Goal: Task Accomplishment & Management: Use online tool/utility

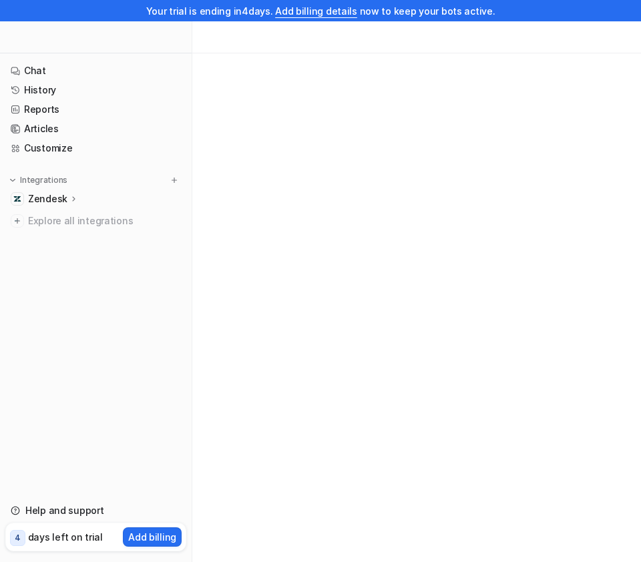
click at [48, 196] on p "Zendesk" at bounding box center [47, 198] width 39 height 13
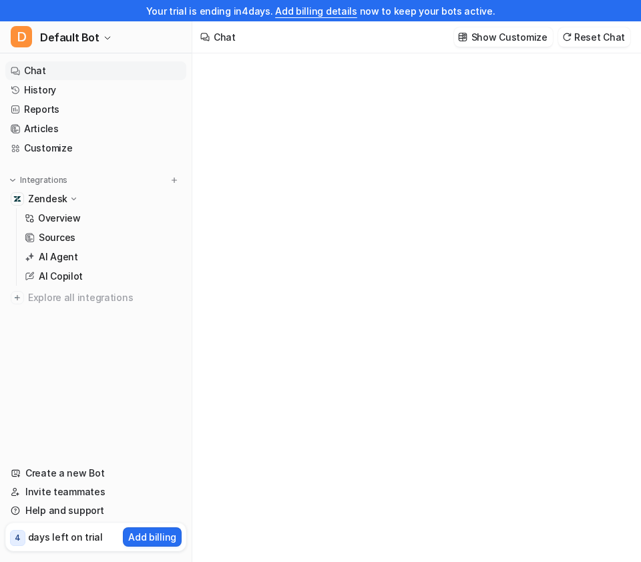
type textarea "**********"
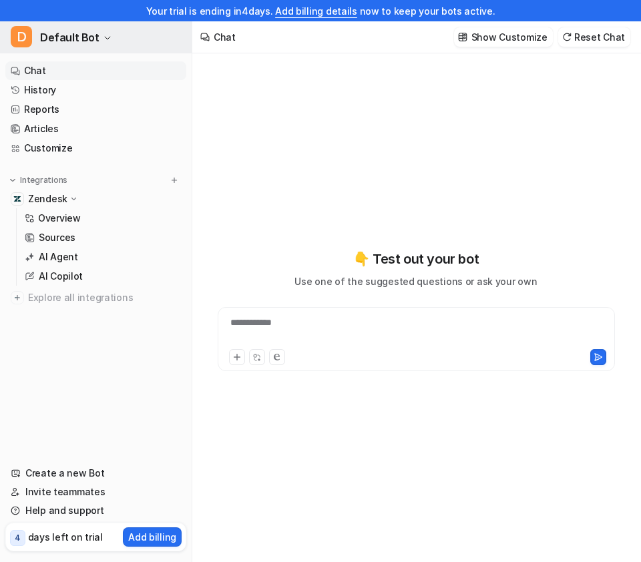
click at [90, 27] on button "D Default Bot" at bounding box center [96, 37] width 192 height 32
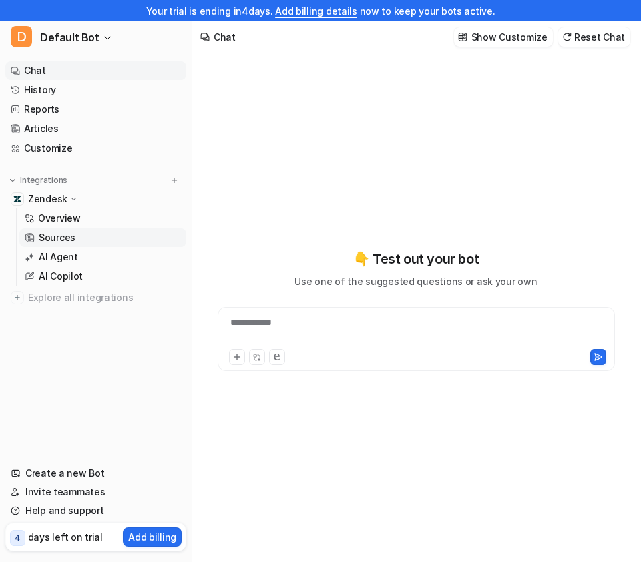
click at [73, 234] on p "Sources" at bounding box center [57, 237] width 37 height 13
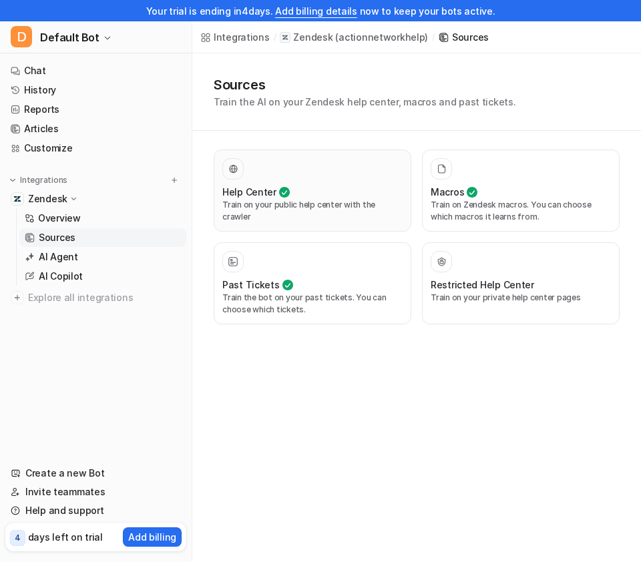
click at [289, 200] on p "Train on your public help center with the crawler" at bounding box center [312, 211] width 180 height 24
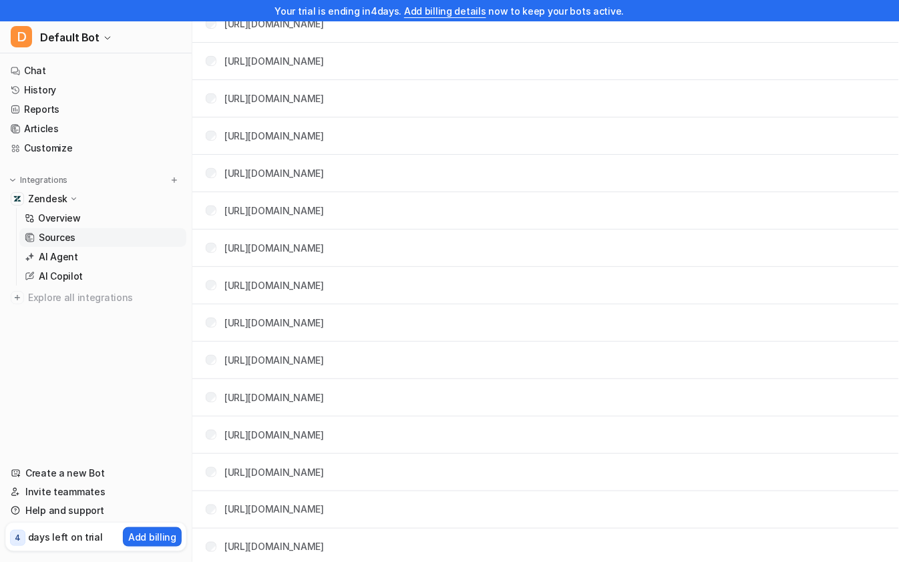
scroll to position [9630, 0]
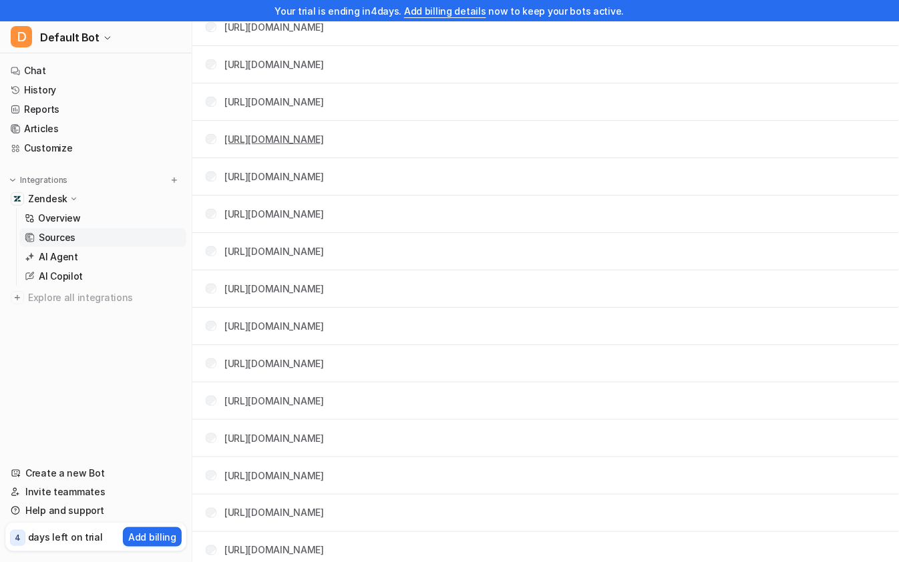
drag, startPoint x: 220, startPoint y: 136, endPoint x: 359, endPoint y: 140, distance: 139.0
click at [324, 140] on div "[URL][DOMAIN_NAME]" at bounding box center [265, 139] width 118 height 14
copy link "[URL][DOMAIN_NAME]"
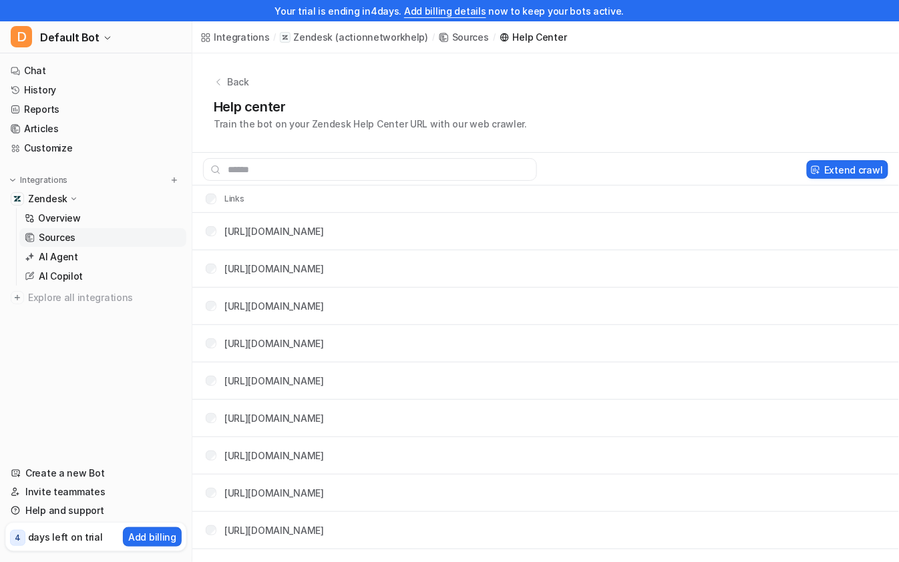
scroll to position [12, 0]
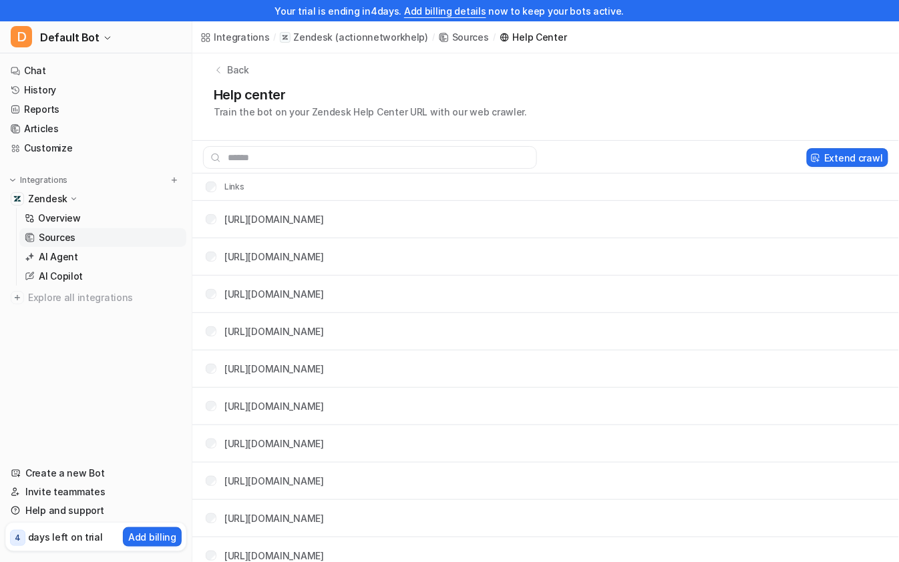
click at [571, 188] on tr "Links" at bounding box center [545, 187] width 707 height 27
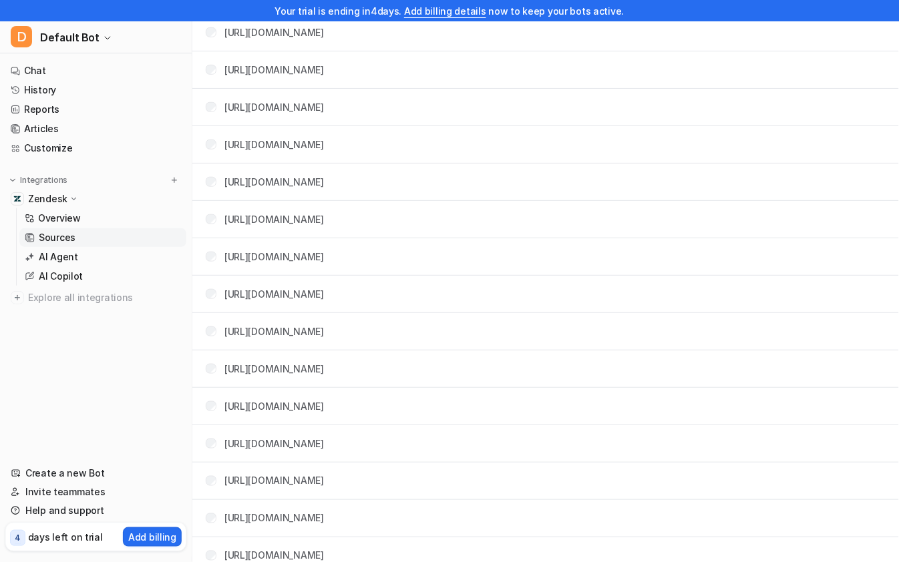
scroll to position [8417, 0]
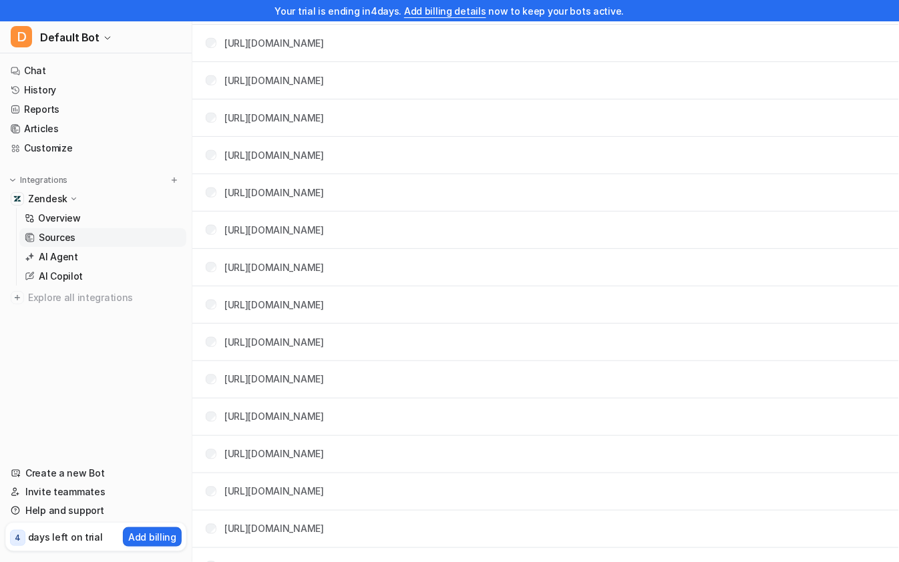
click at [619, 11] on div "Your trial is ending [DATE]. Add billing details now to keep your bots active." at bounding box center [449, 10] width 899 height 21
click at [70, 222] on p "Overview" at bounding box center [59, 218] width 43 height 13
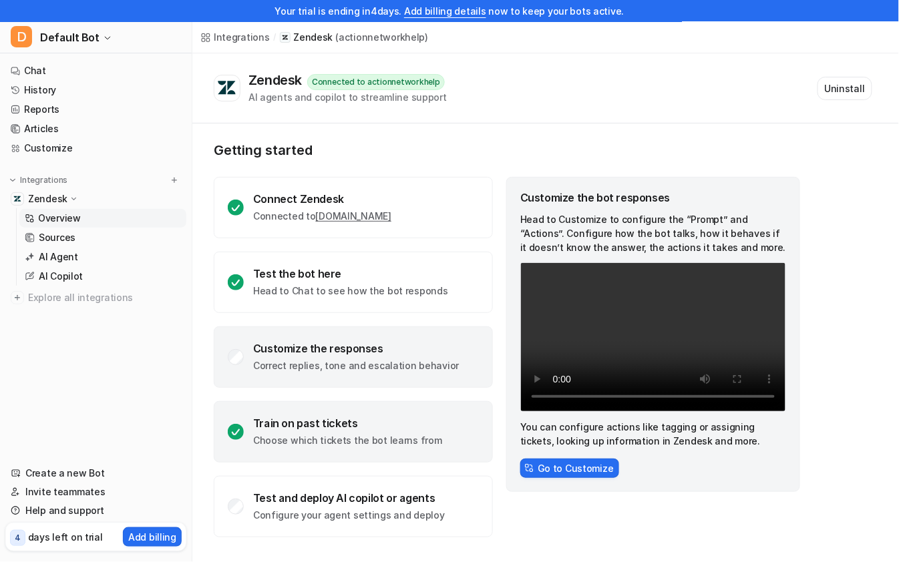
click at [306, 417] on div "Train on past tickets" at bounding box center [347, 423] width 189 height 13
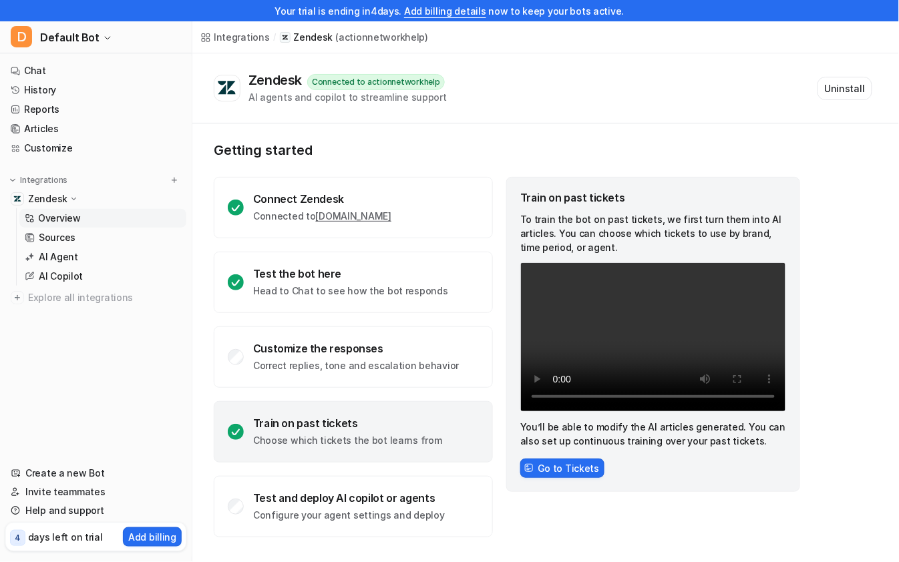
click at [333, 418] on div "Train on past tickets" at bounding box center [347, 423] width 189 height 13
click at [120, 242] on link "Sources" at bounding box center [102, 237] width 167 height 19
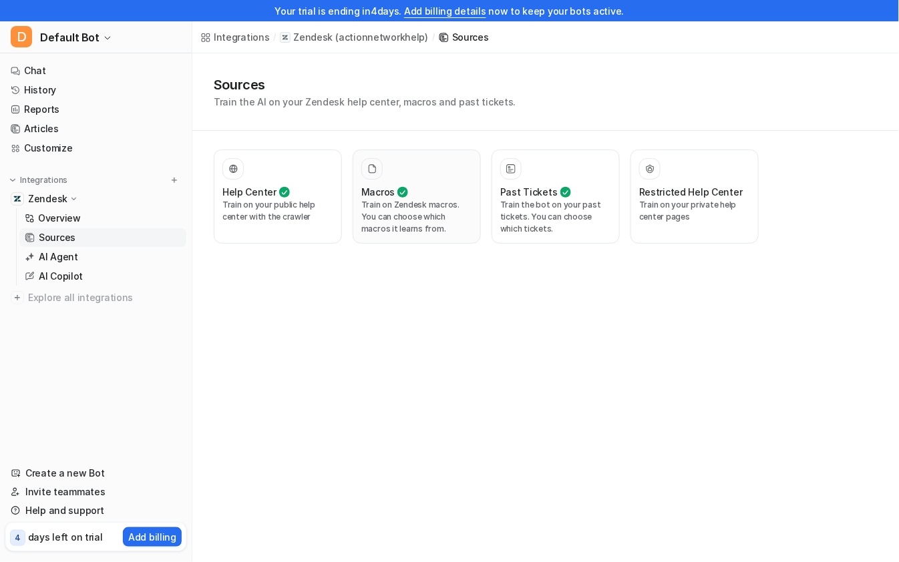
click at [397, 220] on p "Train on Zendesk macros. You can choose which macros it learns from." at bounding box center [416, 217] width 111 height 36
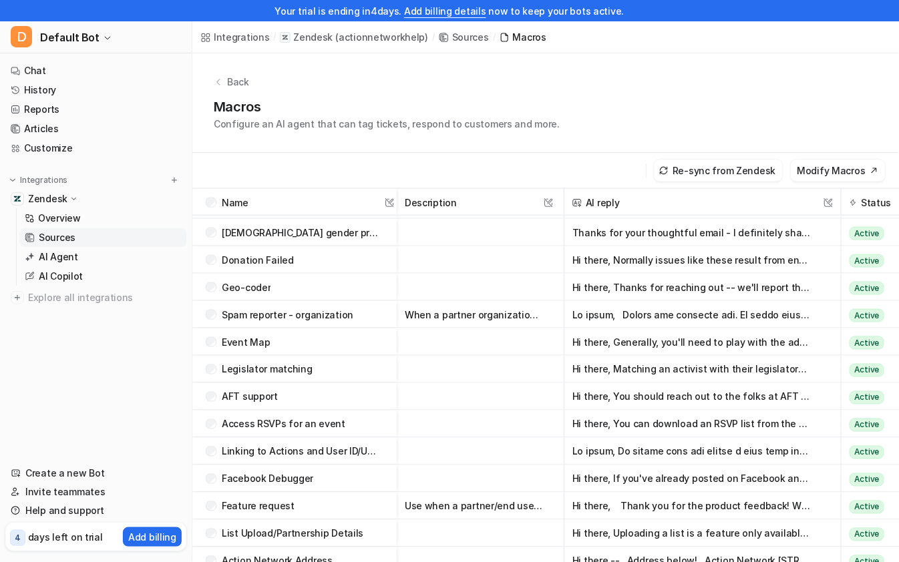
scroll to position [121, 0]
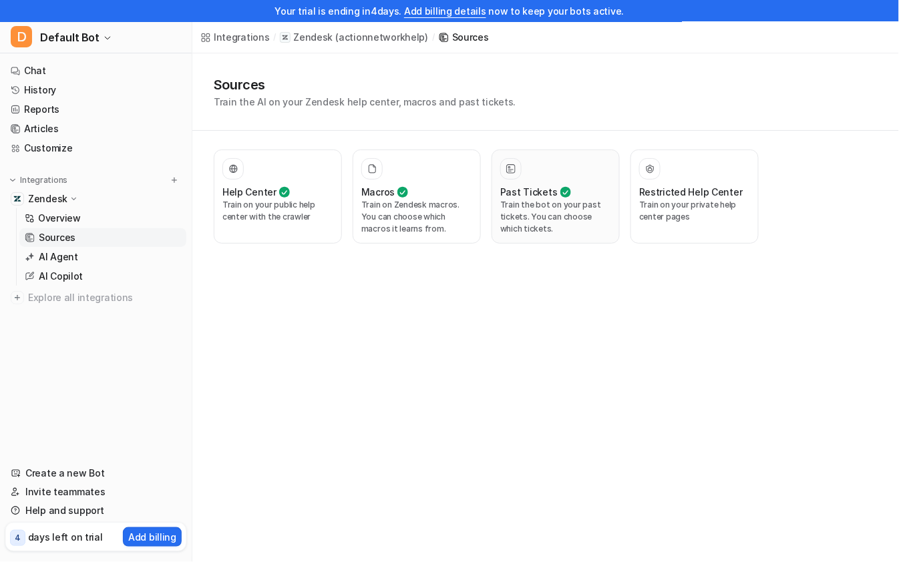
click at [580, 220] on p "Train the bot on your past tickets. You can choose which tickets." at bounding box center [555, 217] width 111 height 36
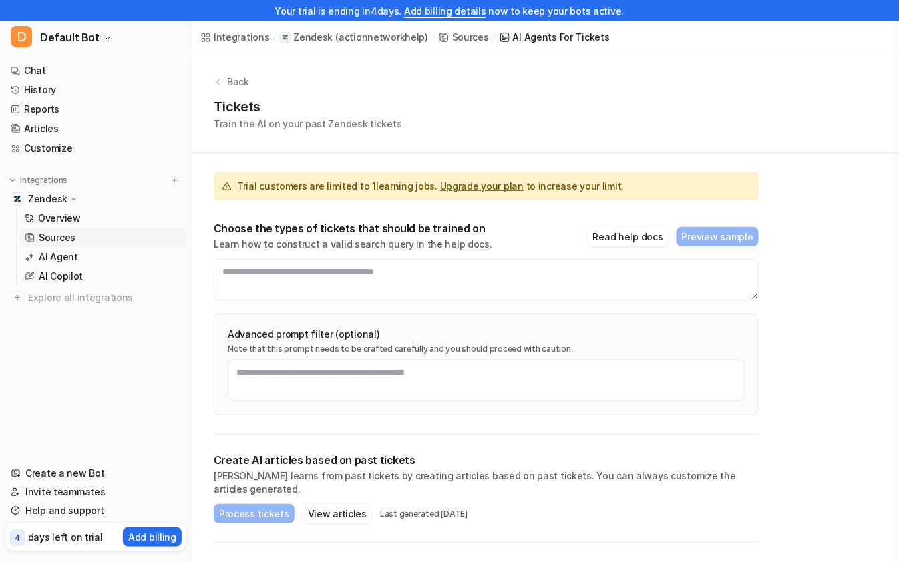
scroll to position [68, 0]
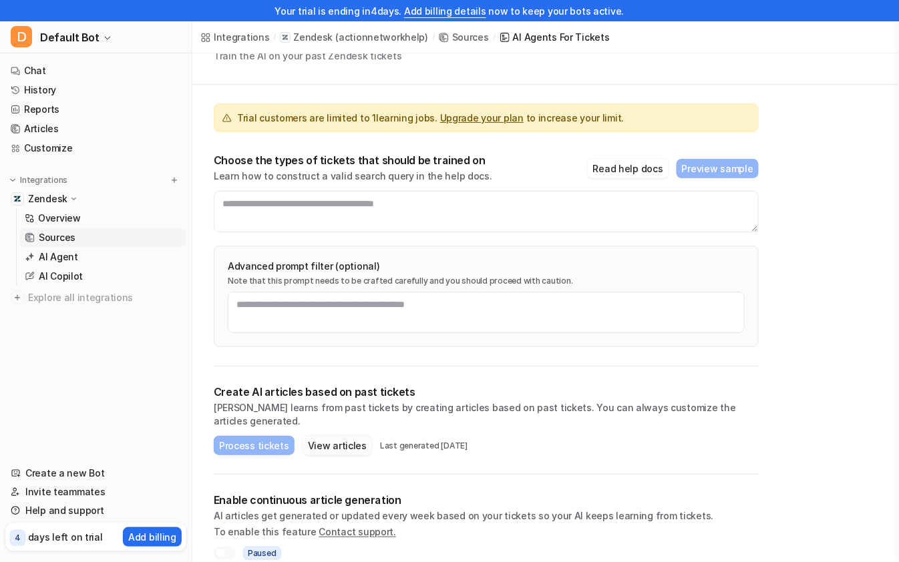
click at [325, 436] on button "View articles" at bounding box center [337, 445] width 69 height 19
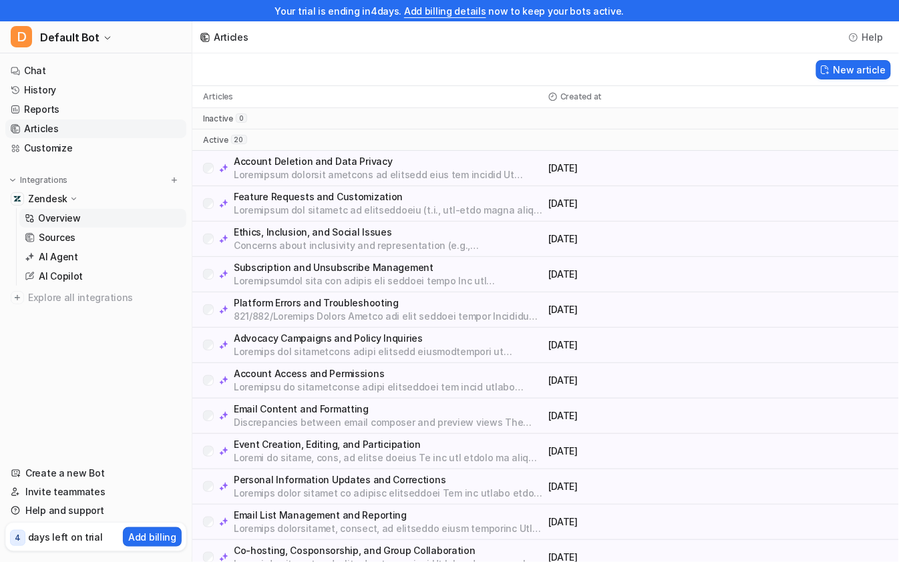
click at [71, 223] on p "Overview" at bounding box center [59, 218] width 43 height 13
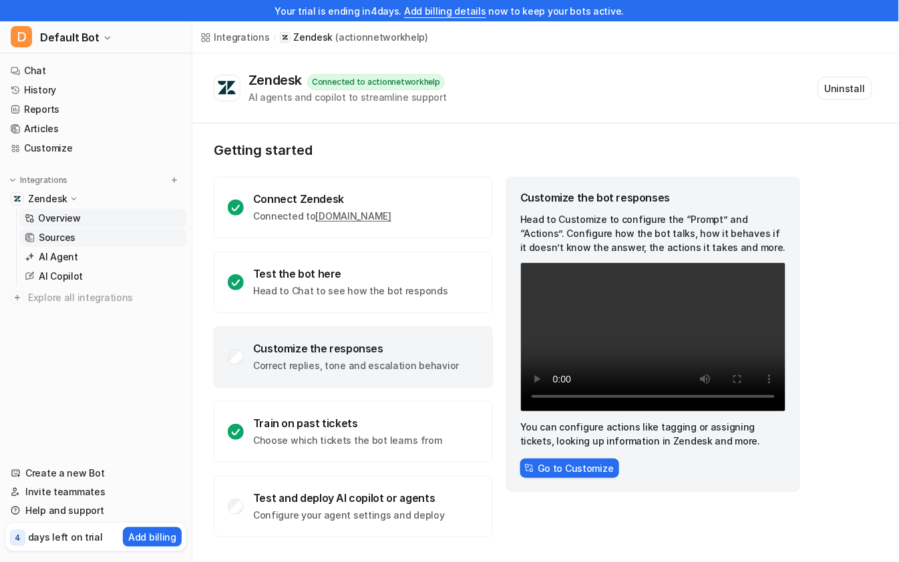
click at [78, 240] on link "Sources" at bounding box center [102, 237] width 167 height 19
